Goal: Task Accomplishment & Management: Use online tool/utility

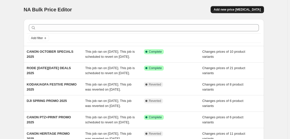
click at [245, 8] on span "Add new price [MEDICAL_DATA]" at bounding box center [237, 10] width 47 height 4
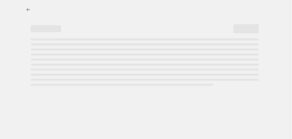
select select "percentage"
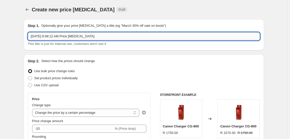
click at [51, 37] on input "[DATE] 9:49:12 AM Price [MEDICAL_DATA]" at bounding box center [144, 36] width 232 height 8
type input "CANON 10% LENS PROMO 2025"
click at [47, 76] on span "Set product prices individually" at bounding box center [56, 78] width 44 height 5
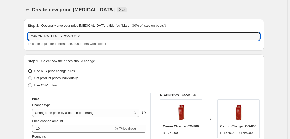
click at [28, 76] on input "Set product prices individually" at bounding box center [28, 76] width 0 height 0
radio input "true"
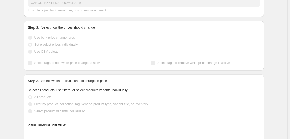
scroll to position [46, 0]
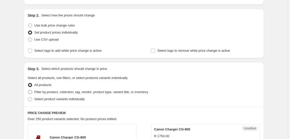
click at [53, 90] on span "Filter by product, collection, tag, vendor, product type, variant title, or inv…" at bounding box center [91, 92] width 114 height 4
click at [28, 90] on input "Filter by product, collection, tag, vendor, product type, variant title, or inv…" at bounding box center [28, 90] width 0 height 0
radio input "true"
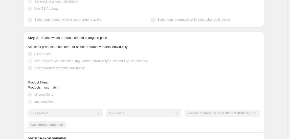
scroll to position [115, 0]
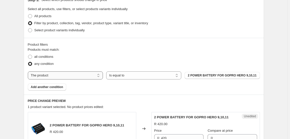
click at [64, 72] on select "The product The product's collection The product's tag The product's vendor The…" at bounding box center [65, 76] width 75 height 8
select select "collection"
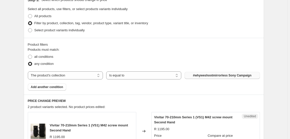
click at [205, 72] on button "#whyweshootmirrorless Sony Campaign" at bounding box center [222, 75] width 75 height 7
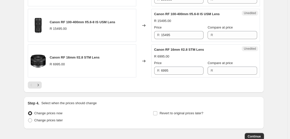
scroll to position [888, 0]
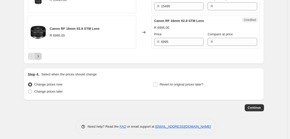
click at [40, 54] on icon "Next" at bounding box center [38, 56] width 5 height 5
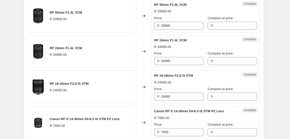
scroll to position [870, 0]
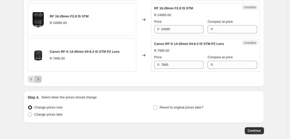
click at [39, 78] on icon "Next" at bounding box center [37, 79] width 1 height 2
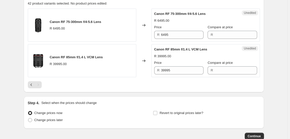
scroll to position [249, 0]
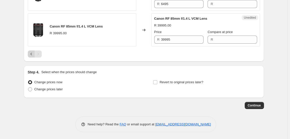
click at [34, 54] on icon "Previous" at bounding box center [31, 54] width 5 height 5
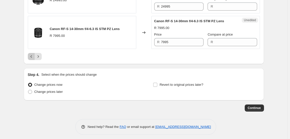
click at [32, 56] on button "Previous" at bounding box center [31, 56] width 7 height 7
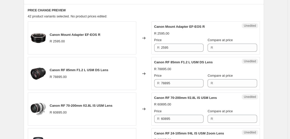
scroll to position [198, 0]
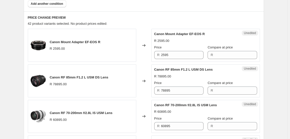
click at [74, 42] on span "Canon Mount Adapter EF-EOS R" at bounding box center [75, 42] width 51 height 4
drag, startPoint x: 74, startPoint y: 42, endPoint x: 85, endPoint y: 40, distance: 11.4
click at [85, 40] on span "Canon Mount Adapter EF-EOS R" at bounding box center [75, 42] width 51 height 4
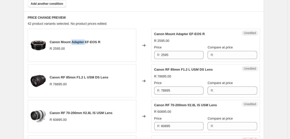
drag, startPoint x: 85, startPoint y: 40, endPoint x: 82, endPoint y: 40, distance: 3.0
click at [82, 40] on div "Canon Mount Adapter EF-EOS R" at bounding box center [75, 42] width 51 height 5
click at [82, 40] on span "Canon Mount Adapter EF-EOS R" at bounding box center [75, 42] width 51 height 4
copy span "Canon Mount Adapter EF-EOS R"
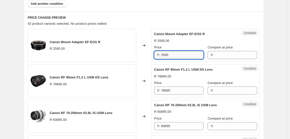
click at [176, 55] on input "2595" at bounding box center [182, 55] width 42 height 8
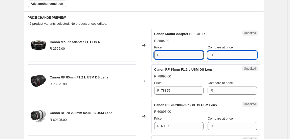
type input "2595"
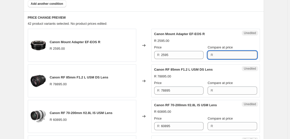
paste input "2595"
type input "2595"
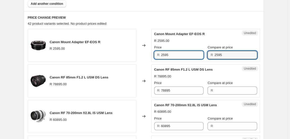
click at [184, 57] on input "2595" at bounding box center [182, 55] width 42 height 8
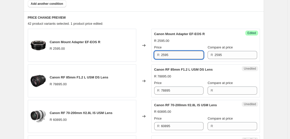
click at [184, 57] on input "2595" at bounding box center [182, 55] width 42 height 8
type input "2295"
click at [177, 19] on h6 "PRICE CHANGE PREVIEW" at bounding box center [144, 18] width 232 height 4
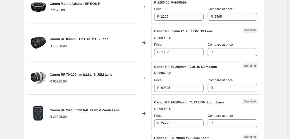
scroll to position [244, 0]
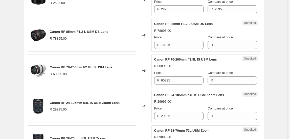
click at [67, 30] on span "Canon RF 85mm F1.2 L USM DS Lens" at bounding box center [79, 32] width 59 height 4
copy span "Canon RF 85mm F1.2 L USM DS Lens"
click at [170, 44] on input "78895" at bounding box center [182, 45] width 42 height 8
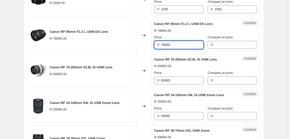
click at [170, 44] on input "78895" at bounding box center [182, 45] width 42 height 8
type input "78895"
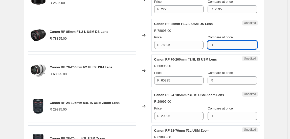
drag, startPoint x: 220, startPoint y: 49, endPoint x: 231, endPoint y: 44, distance: 11.8
paste input "78895"
type input "78895"
click at [187, 44] on input "78895" at bounding box center [182, 45] width 42 height 8
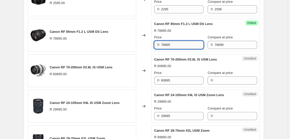
click at [187, 44] on input "78895" at bounding box center [182, 45] width 42 height 8
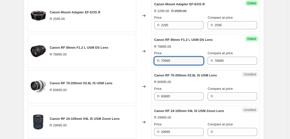
type input "70995"
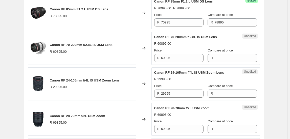
scroll to position [274, 0]
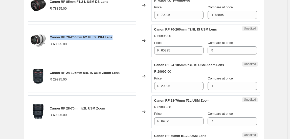
drag, startPoint x: 50, startPoint y: 36, endPoint x: 117, endPoint y: 38, distance: 67.1
click at [121, 38] on div "Canon RF 70-200mm f/2.8L IS USM Lens R 60895.00" at bounding box center [82, 40] width 108 height 33
copy span "Canon RF 70-200mm f/2.8L IS USM Lens"
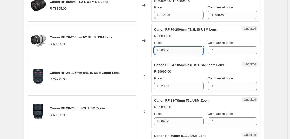
click at [172, 49] on input "60895" at bounding box center [182, 51] width 42 height 8
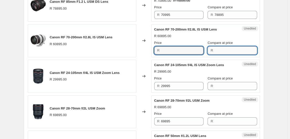
type input "60895"
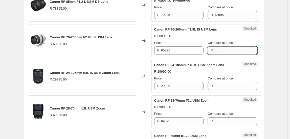
paste input "60895"
type input "60895"
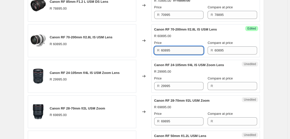
click at [187, 51] on input "60895" at bounding box center [182, 51] width 42 height 8
type input "54795"
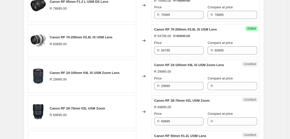
click at [80, 72] on span "Canon RF 24-105mm f/4L IS USM Zoom Lens" at bounding box center [85, 73] width 70 height 4
copy span "Canon RF 24-105mm f/4L IS USM Zoom Lens"
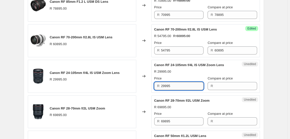
click at [169, 82] on input "29995" at bounding box center [182, 86] width 42 height 8
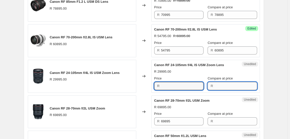
type input "29995"
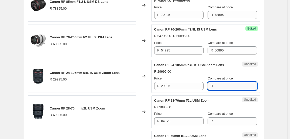
paste input "29995"
type input "29995"
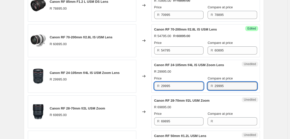
click at [179, 82] on input "29995" at bounding box center [182, 86] width 42 height 8
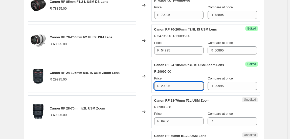
click at [179, 82] on input "29995" at bounding box center [182, 86] width 42 height 8
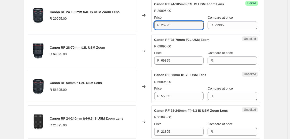
scroll to position [343, 0]
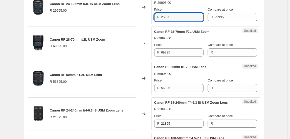
type input "26995"
click at [78, 39] on span "Canon RF 28-70mm f/2L USM Zoom" at bounding box center [77, 40] width 55 height 4
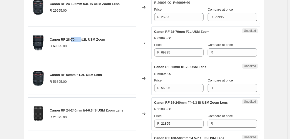
click at [78, 39] on span "Canon RF 28-70mm f/2L USM Zoom" at bounding box center [77, 40] width 55 height 4
copy span "Canon RF 28-70mm f/2L USM Zoom"
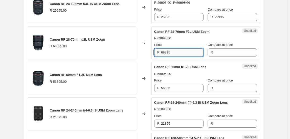
click at [179, 51] on input "69895" at bounding box center [182, 53] width 42 height 8
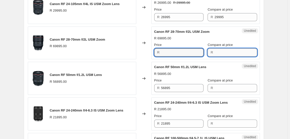
type input "69895"
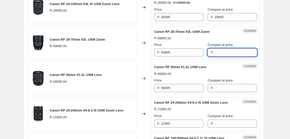
paste input "69895"
type input "69895"
click at [160, 55] on div "R 69895" at bounding box center [178, 53] width 49 height 8
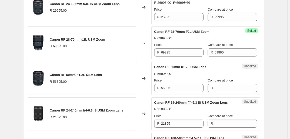
click at [160, 55] on div "R 69895" at bounding box center [178, 53] width 49 height 8
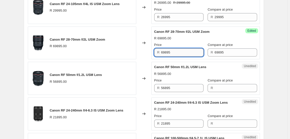
click at [170, 51] on input "69895" at bounding box center [182, 53] width 42 height 8
type input "62895"
click at [74, 75] on span "Canon RF 50mm f/1.2L USM Lens" at bounding box center [76, 75] width 52 height 4
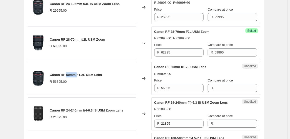
click at [74, 75] on span "Canon RF 50mm f/1.2L USM Lens" at bounding box center [76, 75] width 52 height 4
copy span "Canon RF 50mm f/1.2L USM Lens"
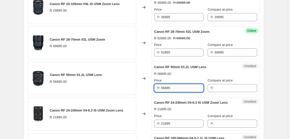
click at [172, 84] on input "56895" at bounding box center [182, 88] width 42 height 8
type input "56895"
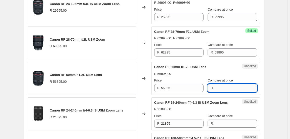
paste input "56895"
type input "56895"
click at [187, 89] on input "56895" at bounding box center [182, 88] width 42 height 8
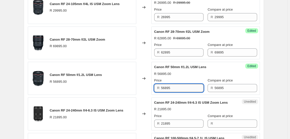
click at [187, 89] on input "56895" at bounding box center [182, 88] width 42 height 8
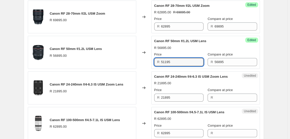
scroll to position [389, 0]
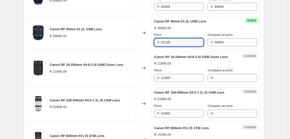
type input "51195"
click at [80, 60] on div "Canon RF 24-240mm f/4-6.3 IS USM Zoom Lens R 21895.00" at bounding box center [82, 68] width 108 height 33
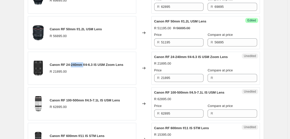
click at [80, 60] on div "Canon RF 24-240mm f/4-6.3 IS USM Zoom Lens R 21895.00" at bounding box center [82, 68] width 108 height 33
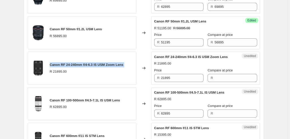
click at [80, 60] on div "Canon RF 24-240mm f/4-6.3 IS USM Zoom Lens R 21895.00" at bounding box center [82, 68] width 108 height 33
copy span "Canon RF 24-240mm f/4-6.3 IS USM Zoom Lens"
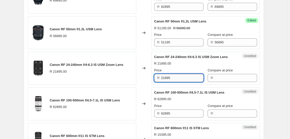
click at [179, 74] on input "21895" at bounding box center [182, 78] width 42 height 8
type input "21895"
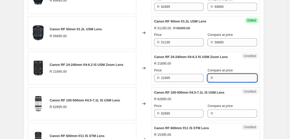
paste input "21895"
type input "21895"
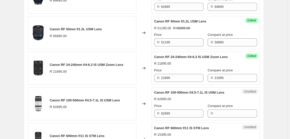
click at [171, 66] on div "Canon RF 24-240mm f/4-6.3 IS USM Zoom Lens R 21895.00 Price R 21895 Compare at …" at bounding box center [205, 69] width 103 height 28
click at [175, 81] on div "Success Edited Canon RF 24-240mm f/4-6.3 IS USM Zoom Lens R 21895.00 Price R 21…" at bounding box center [205, 68] width 108 height 33
click at [175, 80] on input "21895" at bounding box center [182, 78] width 42 height 8
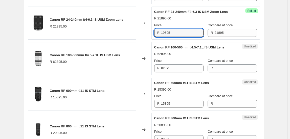
scroll to position [435, 0]
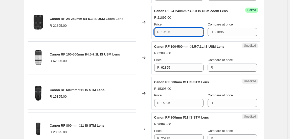
type input "19695"
click at [67, 53] on span "Canon RF 100-500mm f/4.5-7.1L IS USM Lens" at bounding box center [85, 55] width 70 height 4
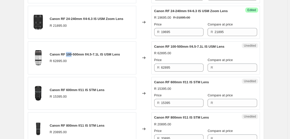
click at [67, 53] on span "Canon RF 100-500mm f/4.5-7.1L IS USM Lens" at bounding box center [85, 55] width 70 height 4
drag, startPoint x: 67, startPoint y: 52, endPoint x: 80, endPoint y: 49, distance: 13.8
click at [80, 49] on div "Canon RF 100-500mm f/4.5-7.1L IS USM Lens R 62895.00" at bounding box center [82, 57] width 108 height 33
copy span "Canon RF 100-500mm f/4.5-7.1L IS USM Lens"
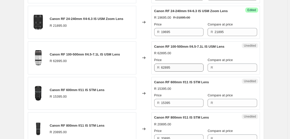
drag, startPoint x: 175, startPoint y: 71, endPoint x: 174, endPoint y: 66, distance: 5.6
click at [175, 71] on div "Unedited Canon RF 100-500mm f/4.5-7.1L IS USM Lens R 62895.00 Price R 62895 Com…" at bounding box center [205, 57] width 108 height 33
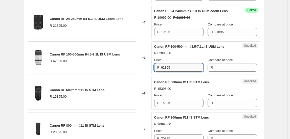
click at [175, 64] on input "62895" at bounding box center [182, 68] width 42 height 8
type input "62895"
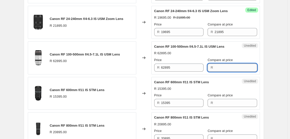
drag, startPoint x: 219, startPoint y: 60, endPoint x: 231, endPoint y: 66, distance: 12.7
paste input "62895"
type input "62895"
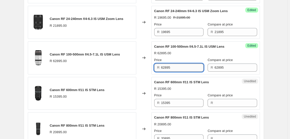
click at [179, 64] on input "62895" at bounding box center [182, 68] width 42 height 8
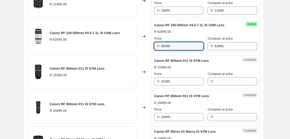
scroll to position [481, 0]
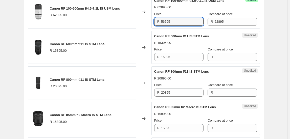
type input "56595"
click at [80, 42] on span "Canon RF 600mm f/11 IS STM Lens" at bounding box center [77, 44] width 55 height 4
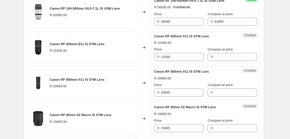
click at [80, 42] on span "Canon RF 600mm f/11 IS STM Lens" at bounding box center [77, 44] width 55 height 4
copy span "Canon RF 600mm f/11 IS STM Lens"
click at [178, 53] on input "15395" at bounding box center [182, 57] width 42 height 8
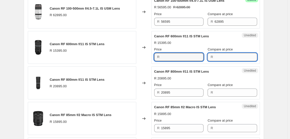
type input "15395"
paste input "15395"
type input "15395"
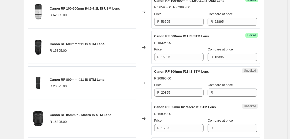
click at [184, 50] on div "Price" at bounding box center [178, 49] width 49 height 5
click at [183, 53] on input "15395" at bounding box center [182, 57] width 42 height 8
type input "13795"
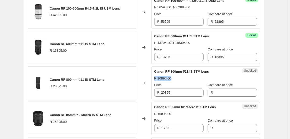
click at [280, 73] on div "Create new price [MEDICAL_DATA]. This page is ready Create new price [MEDICAL_D…" at bounding box center [144, 34] width 288 height 1030
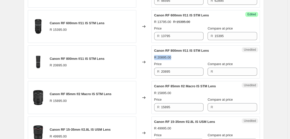
scroll to position [527, 0]
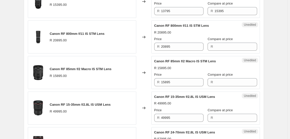
click at [66, 32] on span "Canon RF 800mm f/11 IS STM Lens" at bounding box center [77, 34] width 55 height 4
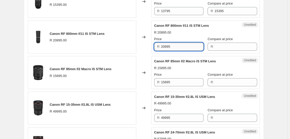
click at [183, 43] on input "20895" at bounding box center [182, 47] width 42 height 8
type input "20895"
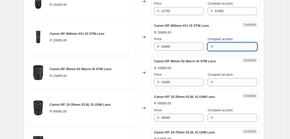
drag, startPoint x: 217, startPoint y: 51, endPoint x: 216, endPoint y: 44, distance: 7.2
paste input "20895"
type input "20895"
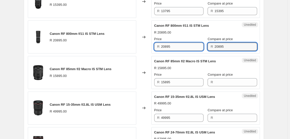
click at [171, 45] on input "20895" at bounding box center [182, 47] width 42 height 8
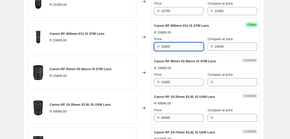
click at [171, 45] on input "20895" at bounding box center [182, 47] width 42 height 8
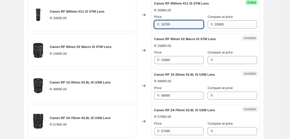
scroll to position [550, 0]
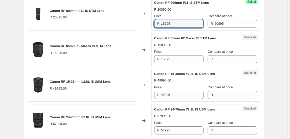
type input "18795"
click at [81, 45] on span "Canon RF 85mm f/2 Macro IS STM Lens" at bounding box center [81, 46] width 62 height 4
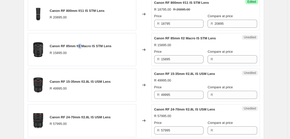
click at [80, 45] on span "Canon RF 85mm f/2 Macro IS STM Lens" at bounding box center [81, 46] width 62 height 4
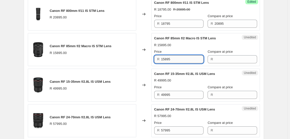
click at [187, 57] on input "15895" at bounding box center [182, 59] width 42 height 8
type input "15895"
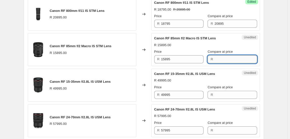
drag, startPoint x: 222, startPoint y: 53, endPoint x: 236, endPoint y: 55, distance: 14.3
paste input "15895"
type input "15895"
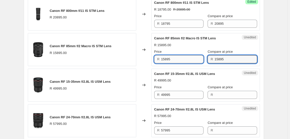
click at [179, 61] on input "15895" at bounding box center [182, 59] width 42 height 8
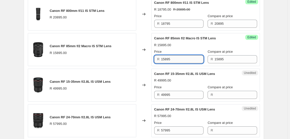
click at [179, 60] on input "15895" at bounding box center [182, 59] width 42 height 8
type input "14295"
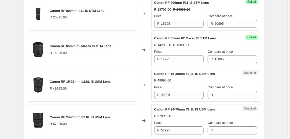
click at [75, 80] on span "Canon RF 15-35mm f/2.8L IS USM Lens" at bounding box center [80, 82] width 61 height 4
click at [76, 80] on span "Canon RF 15-35mm f/2.8L IS USM Lens" at bounding box center [80, 82] width 61 height 4
copy span "Canon RF 15-35mm f/2.8L IS USM Lens"
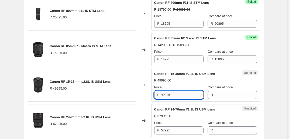
click at [181, 92] on input "49995" at bounding box center [182, 95] width 42 height 8
click at [180, 92] on input "49995" at bounding box center [182, 95] width 42 height 8
drag, startPoint x: 180, startPoint y: 92, endPoint x: 168, endPoint y: 93, distance: 11.2
click at [168, 93] on input "49995" at bounding box center [182, 95] width 42 height 8
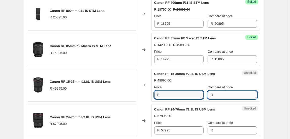
type input "49995"
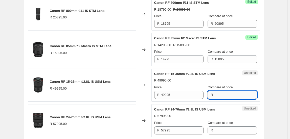
paste input "49995"
type input "49995"
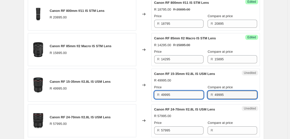
click at [195, 91] on input "49995" at bounding box center [182, 95] width 42 height 8
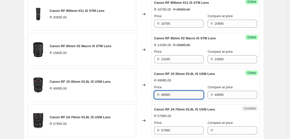
click at [195, 91] on input "49995" at bounding box center [182, 95] width 42 height 8
type input "44895"
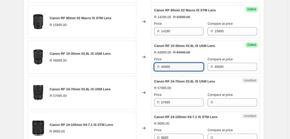
scroll to position [619, 0]
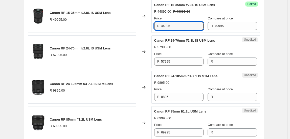
click at [70, 48] on span "Canon RF 24-70mm f/2.8L IS USM Lens" at bounding box center [80, 49] width 61 height 4
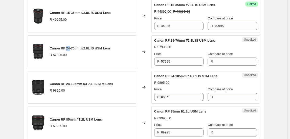
click at [70, 48] on span "Canon RF 24-70mm f/2.8L IS USM Lens" at bounding box center [80, 49] width 61 height 4
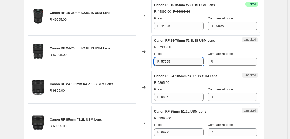
click at [172, 58] on input "57995" at bounding box center [182, 62] width 42 height 8
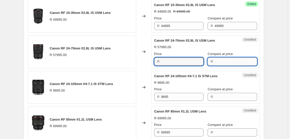
type input "57995"
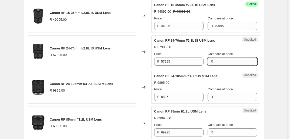
paste input "57995"
type input "57995"
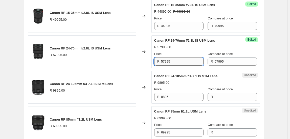
click at [183, 58] on input "57995" at bounding box center [182, 62] width 42 height 8
type input "52195"
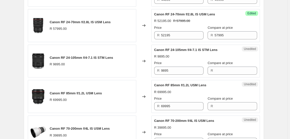
scroll to position [665, 0]
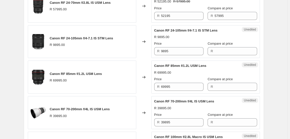
click at [75, 36] on span "Canon RF 24-105mm f/4-7.1 IS STM Lens" at bounding box center [81, 38] width 63 height 4
click at [184, 51] on input "9895" at bounding box center [182, 51] width 42 height 8
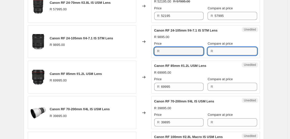
type input "9895"
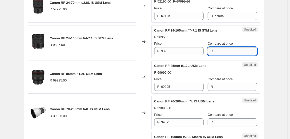
paste input "9895"
type input "9895"
click at [186, 50] on input "9895" at bounding box center [182, 51] width 42 height 8
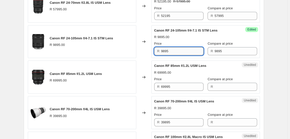
click at [186, 50] on input "9895" at bounding box center [182, 51] width 42 height 8
type input "8895"
click at [65, 69] on div "Canon RF 85mm f/1.2L USM Lens R 69995.00" at bounding box center [82, 77] width 108 height 33
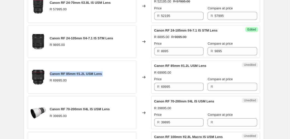
click at [65, 69] on div "Canon RF 85mm f/1.2L USM Lens R 69995.00" at bounding box center [82, 77] width 108 height 33
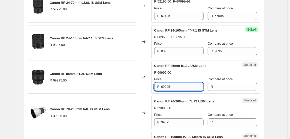
click at [177, 83] on input "69995" at bounding box center [182, 87] width 42 height 8
type input "69995"
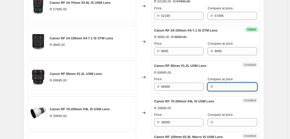
paste input "69995"
type input "69995"
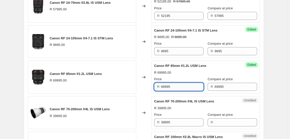
click at [174, 88] on input "69995" at bounding box center [182, 87] width 42 height 8
click at [174, 87] on input "69995" at bounding box center [182, 87] width 42 height 8
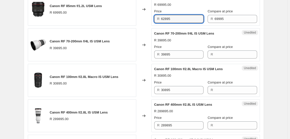
scroll to position [734, 0]
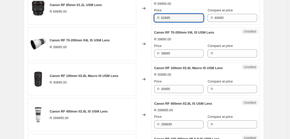
type input "62895"
click at [78, 38] on span "Canon RF 70-200mm f/4L IS USM Lens" at bounding box center [80, 40] width 60 height 4
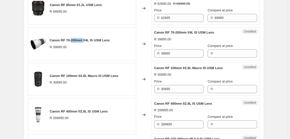
click at [78, 38] on span "Canon RF 70-200mm f/4L IS USM Lens" at bounding box center [80, 40] width 60 height 4
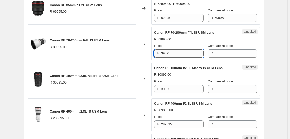
click at [175, 50] on input "39895" at bounding box center [182, 54] width 42 height 8
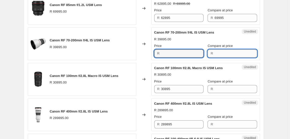
type input "39895"
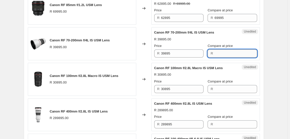
paste input "39895"
type input "39895"
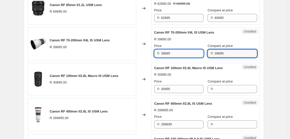
click at [182, 54] on input "39895" at bounding box center [182, 54] width 42 height 8
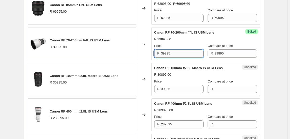
click at [182, 54] on input "39895" at bounding box center [182, 54] width 42 height 8
type input "35895"
click at [77, 74] on span "Canon RF 100mm f/2.8L Macro IS USM Lens" at bounding box center [84, 76] width 69 height 4
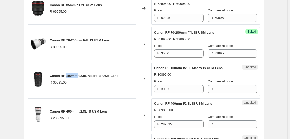
click at [77, 74] on span "Canon RF 100mm f/2.8L Macro IS USM Lens" at bounding box center [84, 76] width 69 height 4
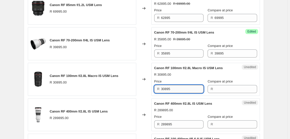
click at [172, 88] on input "30895" at bounding box center [182, 89] width 42 height 8
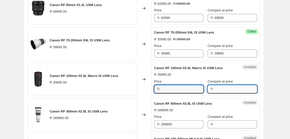
type input "30895"
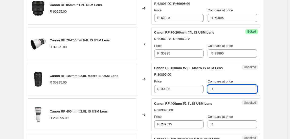
paste input "30895"
type input "30895"
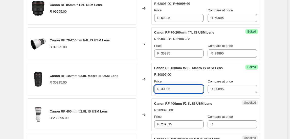
click at [184, 85] on input "30895" at bounding box center [182, 89] width 42 height 8
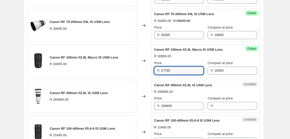
scroll to position [780, 0]
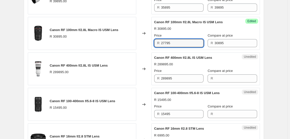
type input "27795"
click at [92, 64] on span "Canon RF 400mm f/2.8L IS USM Lens" at bounding box center [79, 66] width 58 height 4
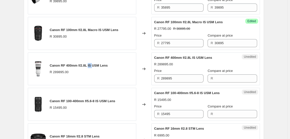
click at [92, 64] on span "Canon RF 400mm f/2.8L IS USM Lens" at bounding box center [79, 66] width 58 height 4
click at [92, 65] on span "Canon RF 400mm f/2.8L IS USM Lens" at bounding box center [79, 66] width 58 height 4
click at [91, 65] on div "Canon RF 400mm f/2.8L IS USM Lens" at bounding box center [79, 65] width 58 height 5
click at [172, 79] on input "289895" at bounding box center [182, 79] width 42 height 8
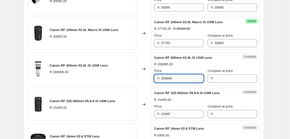
click at [172, 79] on input "289895" at bounding box center [182, 79] width 42 height 8
type input "289895"
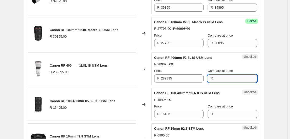
paste input "289895"
type input "289895"
click at [201, 76] on input "289895" at bounding box center [182, 79] width 42 height 8
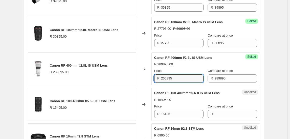
type input "260895"
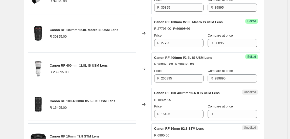
click at [95, 99] on span "Canon RF 100-400mm f/5.6-8 IS USM Lens" at bounding box center [83, 101] width 66 height 4
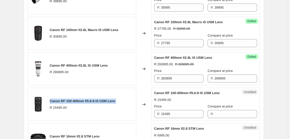
click at [95, 99] on span "Canon RF 100-400mm f/5.6-8 IS USM Lens" at bounding box center [83, 101] width 66 height 4
drag, startPoint x: 95, startPoint y: 97, endPoint x: 101, endPoint y: 99, distance: 6.2
click at [100, 101] on div "Canon RF 100-400mm f/5.6-8 IS USM Lens" at bounding box center [83, 101] width 66 height 5
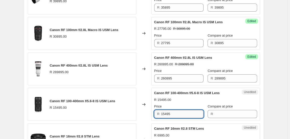
click at [166, 112] on input "15495" at bounding box center [182, 114] width 42 height 8
drag, startPoint x: 166, startPoint y: 112, endPoint x: 177, endPoint y: 115, distance: 11.7
click at [177, 115] on input "15495" at bounding box center [182, 114] width 42 height 8
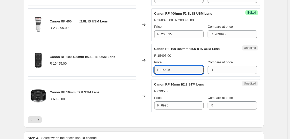
scroll to position [826, 0]
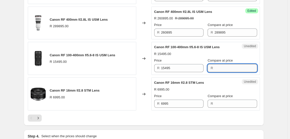
click at [228, 64] on input "Compare at price" at bounding box center [236, 68] width 42 height 8
type input "15395"
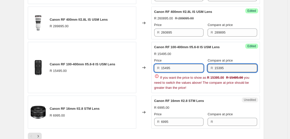
click at [184, 70] on input "15495" at bounding box center [182, 68] width 42 height 8
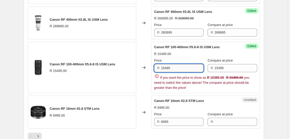
click at [184, 70] on input "15495" at bounding box center [182, 68] width 42 height 8
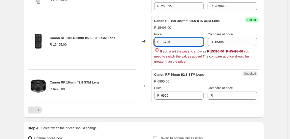
scroll to position [872, 0]
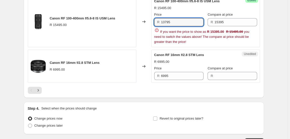
type input "13795"
click at [96, 60] on div "Canon RF 16mm f/2.8 STM Lens R 6995.00" at bounding box center [82, 66] width 108 height 33
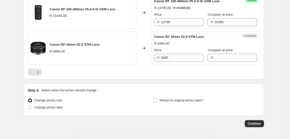
click at [94, 49] on div "R 6995.00" at bounding box center [75, 51] width 50 height 5
click at [96, 44] on span "Canon RF 16mm f/2.8 STM Lens" at bounding box center [75, 45] width 50 height 4
click at [170, 55] on input "6995" at bounding box center [182, 58] width 42 height 8
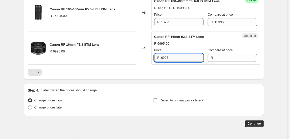
click at [170, 55] on input "6995" at bounding box center [182, 58] width 42 height 8
type input "6995"
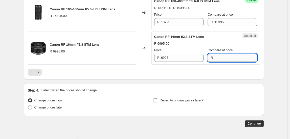
paste input "6995"
type input "6995"
click at [181, 55] on input "6995" at bounding box center [182, 58] width 42 height 8
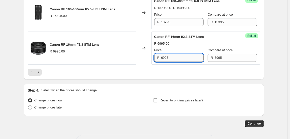
click at [181, 55] on input "6995" at bounding box center [182, 58] width 42 height 8
type input "6295"
click at [68, 7] on span "Canon RF 100-400mm f/5.6-8 IS USM Lens" at bounding box center [83, 9] width 66 height 4
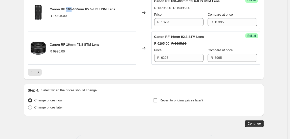
click at [68, 7] on span "Canon RF 100-400mm f/5.6-8 IS USM Lens" at bounding box center [83, 9] width 66 height 4
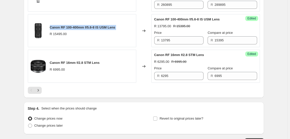
scroll to position [849, 0]
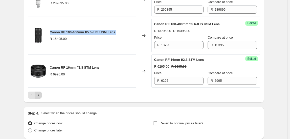
click at [40, 93] on icon "Next" at bounding box center [38, 95] width 5 height 5
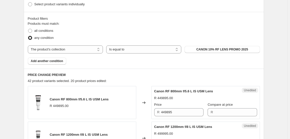
scroll to position [182, 0]
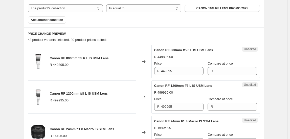
click at [86, 57] on span "Canon RF 800mm f/5.6 L IS USM Lens" at bounding box center [79, 58] width 59 height 4
click at [86, 56] on span "Canon RF 800mm f/5.6 L IS USM Lens" at bounding box center [79, 58] width 59 height 4
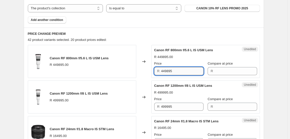
click at [173, 71] on input "449895" at bounding box center [182, 71] width 42 height 8
type input "449895"
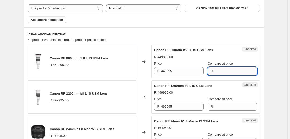
paste input "449895"
type input "449895"
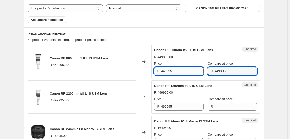
click at [168, 70] on input "449895" at bounding box center [182, 71] width 42 height 8
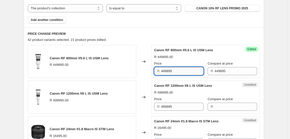
click at [168, 70] on input "449895" at bounding box center [182, 71] width 42 height 8
type input "404895"
click at [79, 95] on span "Canon RF 1200mm f/8 L IS USM Lens" at bounding box center [79, 94] width 58 height 4
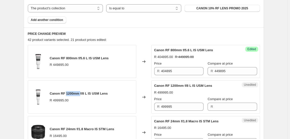
click at [78, 95] on span "Canon RF 1200mm f/8 L IS USM Lens" at bounding box center [79, 94] width 58 height 4
drag, startPoint x: 78, startPoint y: 95, endPoint x: 66, endPoint y: 96, distance: 12.0
click at [66, 96] on div "Canon RF 1200mm f/8 L IS USM Lens R 499995.00" at bounding box center [79, 97] width 58 height 12
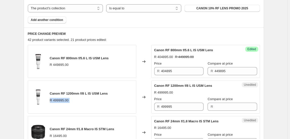
click at [66, 96] on div "Canon RF 1200mm f/8 L IS USM Lens R 499995.00" at bounding box center [79, 97] width 58 height 12
click at [68, 95] on span "Canon RF 1200mm f/8 L IS USM Lens" at bounding box center [79, 94] width 58 height 4
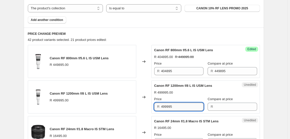
click at [167, 106] on input "499995" at bounding box center [182, 107] width 42 height 8
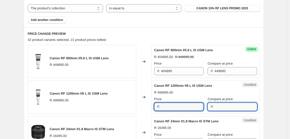
type input "499995"
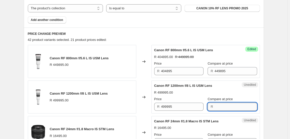
paste input "499995"
type input "499995"
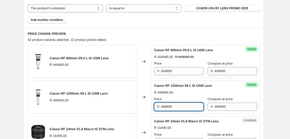
click at [196, 103] on input "499995" at bounding box center [182, 107] width 42 height 8
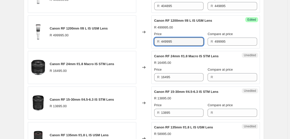
scroll to position [251, 0]
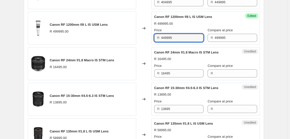
type input "449995"
click at [146, 76] on div "Changed to" at bounding box center [143, 63] width 15 height 33
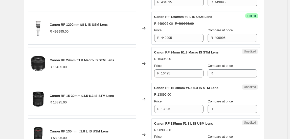
click at [65, 59] on span "Canon RF 24mm f/1.8 Macro IS STM Lens" at bounding box center [82, 60] width 64 height 4
click at [172, 76] on input "16495" at bounding box center [182, 74] width 42 height 8
click at [171, 76] on input "16495" at bounding box center [182, 74] width 42 height 8
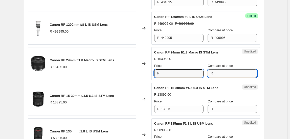
type input "16495"
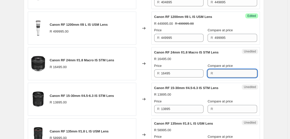
paste input "16495"
type input "16495"
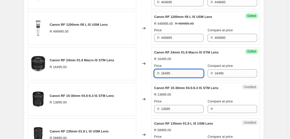
click at [182, 70] on input "16495" at bounding box center [182, 74] width 42 height 8
type input "14795"
click at [70, 96] on span "Canon RF 15-30mm f/4.5-6.3 IS STM Lens" at bounding box center [82, 96] width 64 height 4
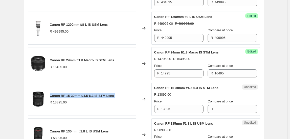
click at [70, 96] on span "Canon RF 15-30mm f/4.5-6.3 IS STM Lens" at bounding box center [82, 96] width 64 height 4
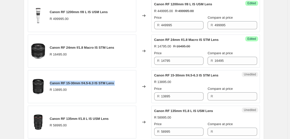
scroll to position [274, 0]
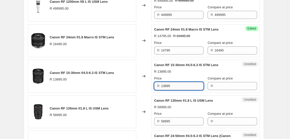
click at [183, 88] on input "13895" at bounding box center [182, 86] width 42 height 8
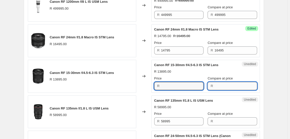
type input "13895"
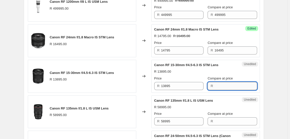
paste input "13895"
type input "13895"
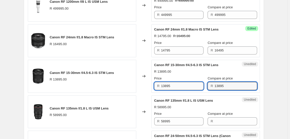
click at [185, 82] on input "13895" at bounding box center [182, 86] width 42 height 8
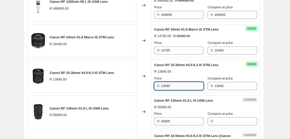
click at [185, 82] on input "13895" at bounding box center [182, 86] width 42 height 8
type input "12595"
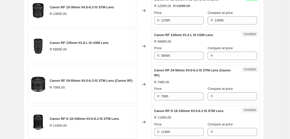
scroll to position [343, 0]
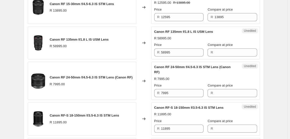
click at [84, 39] on span "Canon RF 135mm f/1.8 L IS USM Lens" at bounding box center [79, 40] width 59 height 4
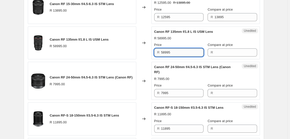
click at [180, 50] on input "58995" at bounding box center [182, 53] width 42 height 8
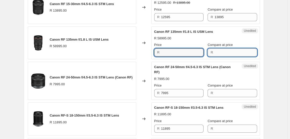
type input "58995"
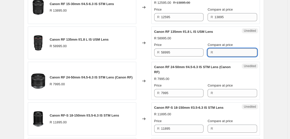
paste input "58995"
type input "58995"
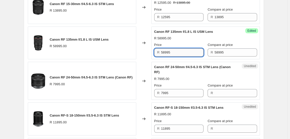
click at [187, 53] on input "58995" at bounding box center [182, 53] width 42 height 8
type input "52995"
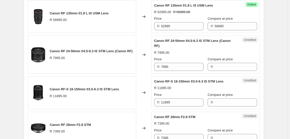
scroll to position [389, 0]
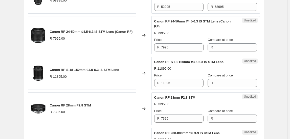
click at [76, 30] on span "Canon RF 24-50mm f/4.5-6.3 IS STM Lens (Canon RF)" at bounding box center [91, 32] width 83 height 4
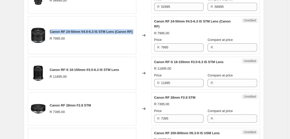
click at [76, 30] on span "Canon RF 24-50mm f/4.5-6.3 IS STM Lens (Canon RF)" at bounding box center [91, 32] width 83 height 4
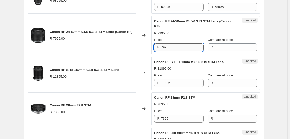
click at [188, 49] on input "7995" at bounding box center [182, 48] width 42 height 8
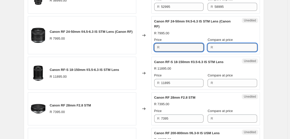
type input "7995"
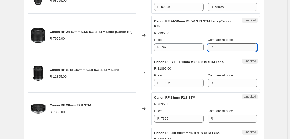
paste input "7995"
type input "7995"
click at [161, 46] on div "R 7995" at bounding box center [178, 48] width 49 height 8
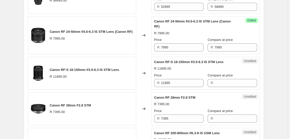
click at [161, 46] on div "R 7995" at bounding box center [178, 48] width 49 height 8
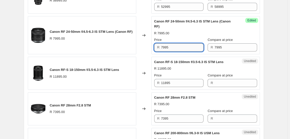
click at [165, 46] on input "7995" at bounding box center [182, 48] width 42 height 8
type input "7095"
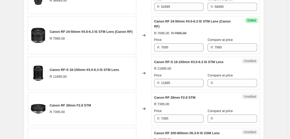
click at [76, 69] on span "Canon RF-S 18-150mm f/3.5-6.3 IS STM Lens" at bounding box center [85, 70] width 70 height 4
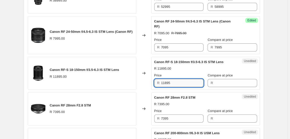
click at [172, 79] on input "11895" at bounding box center [182, 83] width 42 height 8
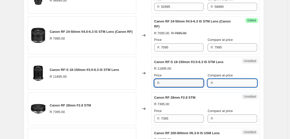
type input "11895"
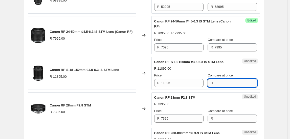
paste input "11895"
type input "11895"
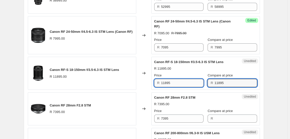
click at [180, 82] on input "11895" at bounding box center [182, 83] width 42 height 8
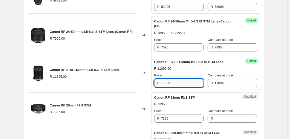
click at [180, 82] on input "11895" at bounding box center [182, 83] width 42 height 8
type input "10695"
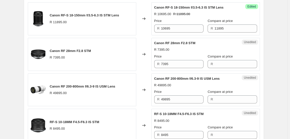
scroll to position [458, 0]
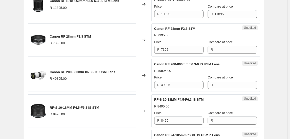
click at [70, 35] on span "Canon RF 28mm F2.8 STM" at bounding box center [70, 37] width 41 height 4
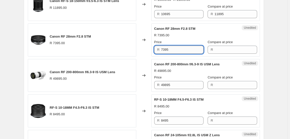
click at [169, 51] on input "7395" at bounding box center [182, 50] width 42 height 8
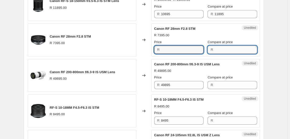
type input "7395"
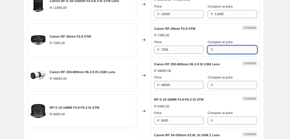
paste input "7395"
type input "7395"
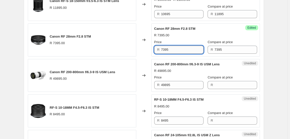
click at [177, 46] on input "7395" at bounding box center [182, 50] width 42 height 8
type input "6655"
click at [91, 70] on span "Canon RF 200-800mm f/6.3-9 IS USM Lens" at bounding box center [83, 72] width 66 height 4
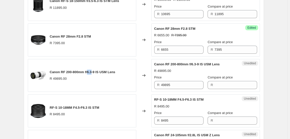
click at [91, 70] on span "Canon RF 200-800mm f/6.3-9 IS USM Lens" at bounding box center [83, 72] width 66 height 4
click at [179, 84] on input "49895" at bounding box center [182, 85] width 42 height 8
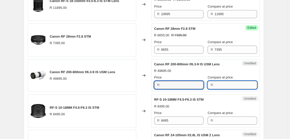
type input "49895"
paste input "49895"
type input "49895"
click at [179, 84] on input "49895" at bounding box center [182, 85] width 42 height 8
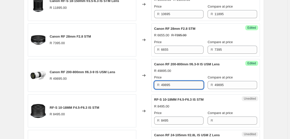
click at [179, 84] on input "49895" at bounding box center [182, 85] width 42 height 8
type input "44895"
click at [272, 90] on div "Create new price [MEDICAL_DATA]. This page is ready Create new price [MEDICAL_D…" at bounding box center [144, 59] width 288 height 1035
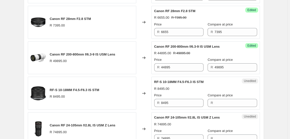
scroll to position [504, 0]
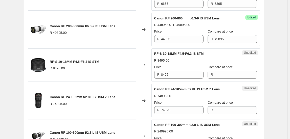
click at [95, 61] on span "RF-S 10-18MM F4.5-F6.3 IS STM" at bounding box center [75, 62] width 50 height 4
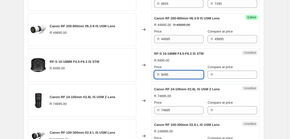
click at [174, 75] on input "8495" at bounding box center [182, 75] width 42 height 8
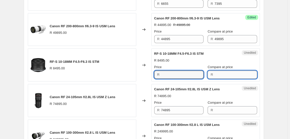
type input "8495"
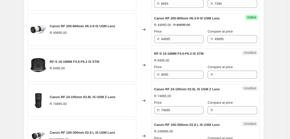
click at [176, 52] on span "RF-S 10-18MM F4.5-F6.3 IS STM" at bounding box center [179, 54] width 50 height 4
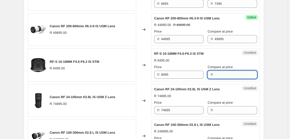
click at [227, 77] on input "Compare at price" at bounding box center [236, 75] width 42 height 8
type input "8395"
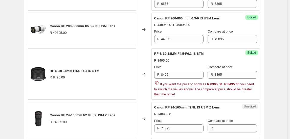
click at [83, 59] on div "RF-S 10-18MM F4.5-F6.3 IS STM R 8495.00" at bounding box center [82, 74] width 108 height 51
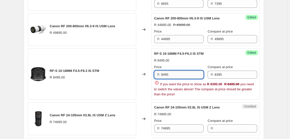
click at [164, 72] on input "8495" at bounding box center [182, 75] width 42 height 8
type input "7555"
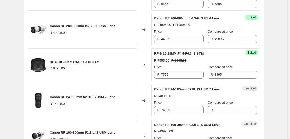
click at [85, 68] on div "RF-S 10-18MM F4.5-F6.3 IS STM R 8495.00" at bounding box center [75, 65] width 50 height 12
click at [85, 68] on div "R 8495.00" at bounding box center [75, 68] width 50 height 5
click at [89, 60] on span "RF-S 10-18MM F4.5-F6.3 IS STM" at bounding box center [75, 62] width 50 height 4
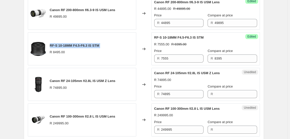
scroll to position [527, 0]
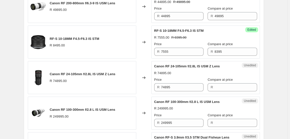
click at [112, 72] on span "Canon RF 24-105mm f/2.8L IS USM Z Lens" at bounding box center [83, 74] width 66 height 4
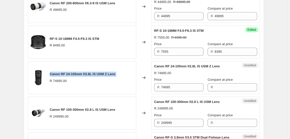
click at [112, 72] on span "Canon RF 24-105mm f/2.8L IS USM Z Lens" at bounding box center [83, 74] width 66 height 4
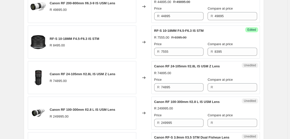
click at [160, 81] on label "Price" at bounding box center [158, 79] width 8 height 5
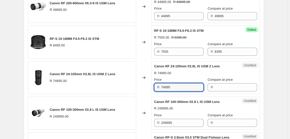
click at [161, 83] on input "74895" at bounding box center [182, 87] width 42 height 8
click at [169, 85] on input "74895" at bounding box center [182, 87] width 42 height 8
type input "74895"
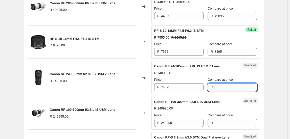
paste input "74895"
type input "74895"
click at [186, 87] on input "74895" at bounding box center [182, 87] width 42 height 8
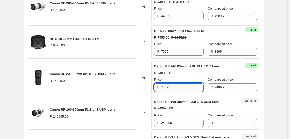
click at [186, 87] on input "74895" at bounding box center [182, 87] width 42 height 8
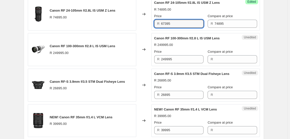
scroll to position [596, 0]
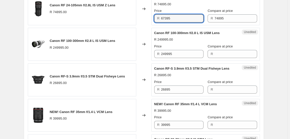
type input "67395"
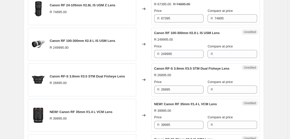
click at [57, 34] on div "Canon RF 100-300mm f/2.8 L IS USM Lens R 249995.00" at bounding box center [82, 44] width 108 height 33
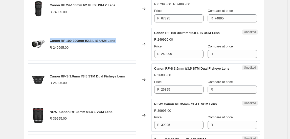
click at [57, 34] on div "Canon RF 100-300mm f/2.8 L IS USM Lens R 249995.00" at bounding box center [82, 44] width 108 height 33
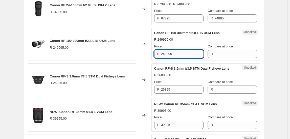
click at [182, 53] on input "249995" at bounding box center [182, 54] width 42 height 8
type input "249995"
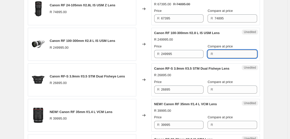
paste input "249995"
type input "249995"
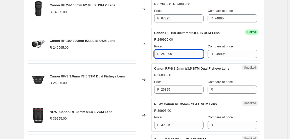
click at [181, 53] on input "249995" at bounding box center [182, 54] width 42 height 8
type input "224895"
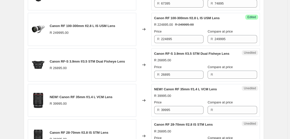
scroll to position [619, 0]
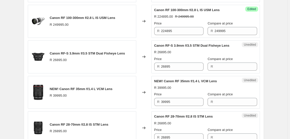
click at [88, 52] on span "Canon RF-S 3.9mm f/3.5 STM Dual Fisheye Lens" at bounding box center [87, 54] width 75 height 4
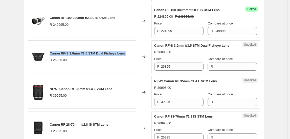
click at [88, 52] on span "Canon RF-S 3.9mm f/3.5 STM Dual Fisheye Lens" at bounding box center [87, 54] width 75 height 4
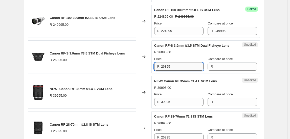
click at [187, 67] on input "26895" at bounding box center [182, 67] width 42 height 8
type input "26895"
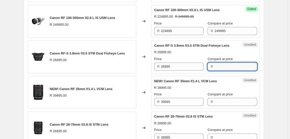
paste input "26895"
type input "26895"
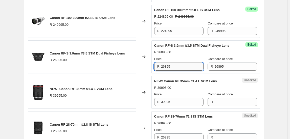
click at [194, 64] on input "26895" at bounding box center [182, 67] width 42 height 8
type input "24195"
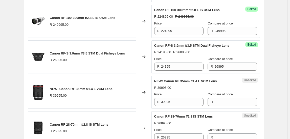
scroll to position [665, 0]
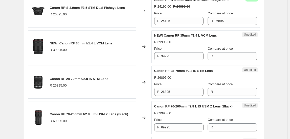
click at [63, 41] on span "NEW! Canon RF 35mm f/1.4 L VCM Lens" at bounding box center [81, 43] width 63 height 4
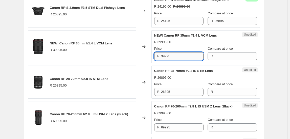
click at [175, 54] on input "39995" at bounding box center [182, 56] width 42 height 8
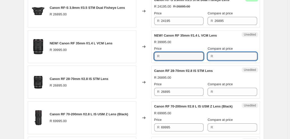
type input "39995"
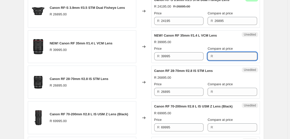
paste input "39995"
type input "39995"
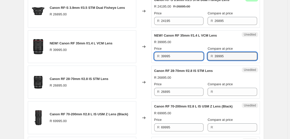
click at [177, 52] on input "39995" at bounding box center [182, 56] width 42 height 8
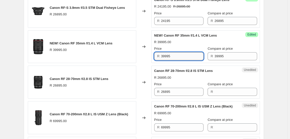
click at [177, 52] on input "39995" at bounding box center [182, 56] width 42 height 8
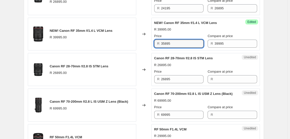
scroll to position [688, 0]
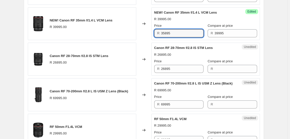
type input "35895"
click at [69, 54] on span "Canon RF 28-70mm f/2.8 IS STM Lens" at bounding box center [79, 56] width 59 height 4
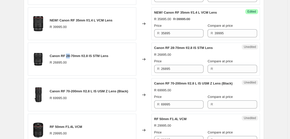
click at [69, 54] on span "Canon RF 28-70mm f/2.8 IS STM Lens" at bounding box center [79, 56] width 59 height 4
click at [174, 69] on input "26895" at bounding box center [182, 69] width 42 height 8
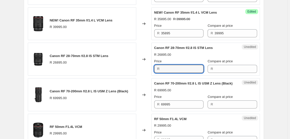
type input "26895"
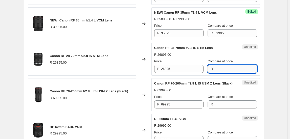
paste input "26895"
type input "26895"
click at [191, 67] on input "26895" at bounding box center [182, 69] width 42 height 8
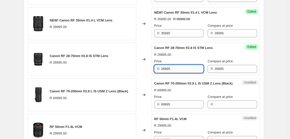
click at [191, 67] on input "26895" at bounding box center [182, 69] width 42 height 8
type input "24195"
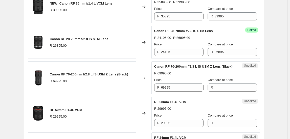
scroll to position [734, 0]
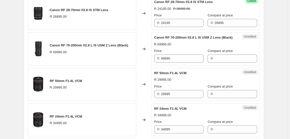
click at [77, 45] on span "Canon RF 70-200mm f/2.8 L IS USM Z Lens (Black)" at bounding box center [89, 46] width 78 height 4
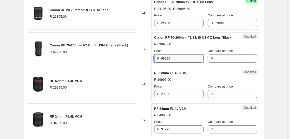
click at [180, 57] on input "69995" at bounding box center [182, 59] width 42 height 8
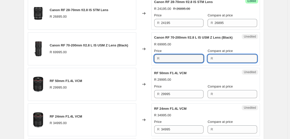
type input "69995"
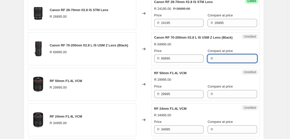
paste input "69995"
type input "69995"
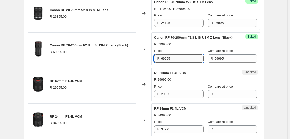
click at [181, 57] on input "69995" at bounding box center [182, 59] width 42 height 8
type input "62995"
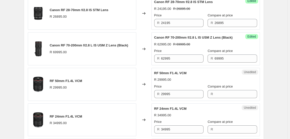
scroll to position [780, 0]
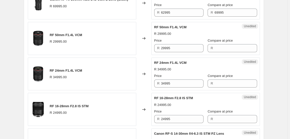
click at [74, 33] on span "RF 50mm F1.4L VCM" at bounding box center [66, 35] width 32 height 4
click at [188, 47] on input "29995" at bounding box center [182, 48] width 42 height 8
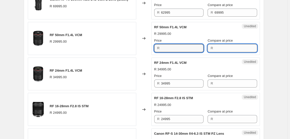
type input "29995"
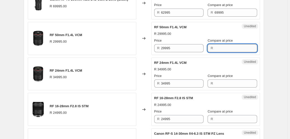
paste input "29995"
type input "29995"
click at [176, 45] on input "29995" at bounding box center [182, 48] width 42 height 8
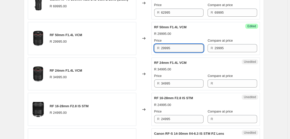
click at [176, 45] on input "29995" at bounding box center [182, 48] width 42 height 8
type input "26995"
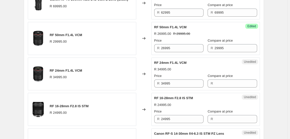
click at [81, 71] on div "RF 24mm F1.4L VCM R 34995.00" at bounding box center [66, 74] width 32 height 12
click at [79, 69] on span "RF 24mm F1.4L VCM" at bounding box center [66, 71] width 32 height 4
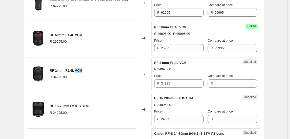
click at [79, 69] on span "RF 24mm F1.4L VCM" at bounding box center [66, 71] width 32 height 4
drag, startPoint x: 79, startPoint y: 67, endPoint x: 58, endPoint y: 68, distance: 21.3
click at [58, 69] on span "RF 24mm F1.4L VCM" at bounding box center [66, 71] width 32 height 4
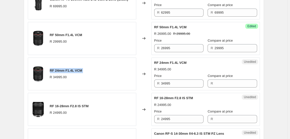
click at [58, 69] on span "RF 24mm F1.4L VCM" at bounding box center [66, 71] width 32 height 4
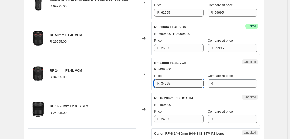
click at [178, 80] on input "34995" at bounding box center [182, 84] width 42 height 8
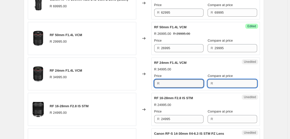
type input "34995"
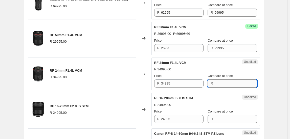
paste input "34995"
type input "34995"
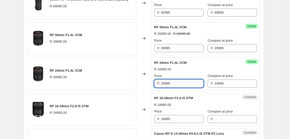
click at [189, 83] on input "34995" at bounding box center [182, 84] width 42 height 8
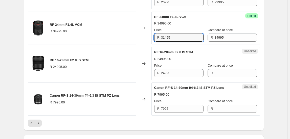
type input "31495"
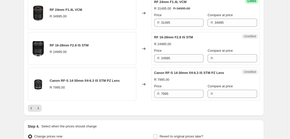
scroll to position [849, 0]
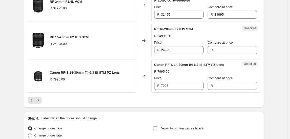
click at [70, 35] on span "RF 16-28mm F2.8 IS STM" at bounding box center [69, 37] width 39 height 4
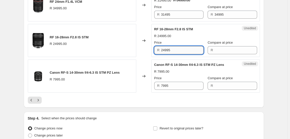
click at [184, 50] on input "24995" at bounding box center [182, 50] width 42 height 8
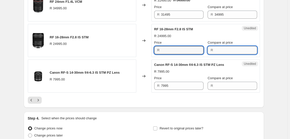
type input "24995"
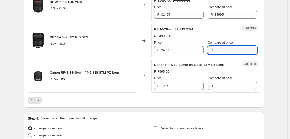
paste input "24995"
type input "24995"
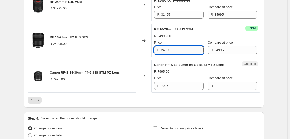
click at [183, 46] on input "24995" at bounding box center [182, 50] width 42 height 8
type input "22495"
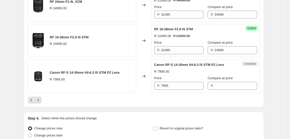
click at [77, 72] on span "Canon RF-S 14-30mm f/4-6.3 IS STM PZ Lens" at bounding box center [85, 73] width 70 height 4
click at [166, 88] on div "Unedited Canon RF-S 14-30mm f/4-6.3 IS STM PZ Lens R 7995.00 Price R 7995 Compa…" at bounding box center [205, 76] width 108 height 33
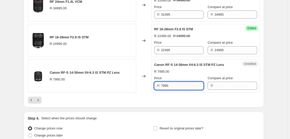
click at [170, 85] on input "7995" at bounding box center [182, 86] width 42 height 8
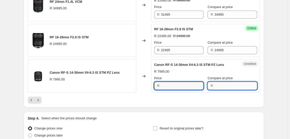
type input "7995"
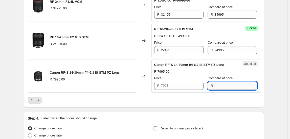
paste input "7995"
type input "7995"
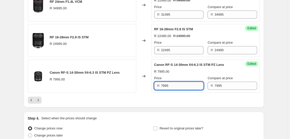
click at [185, 84] on input "7995" at bounding box center [182, 86] width 42 height 8
type input "7195"
click at [148, 99] on div at bounding box center [144, 100] width 232 height 7
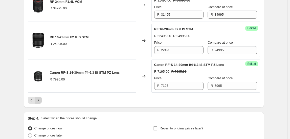
click at [40, 98] on icon "Next" at bounding box center [38, 100] width 5 height 5
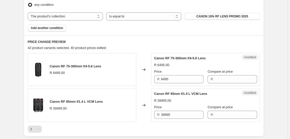
scroll to position [157, 0]
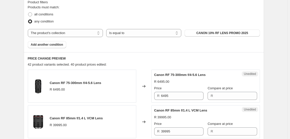
click at [74, 86] on div "Canon RF 75-300mm f/4-5.6 Lens R 6495.00" at bounding box center [76, 87] width 52 height 12
click at [75, 85] on div "Canon RF 75-300mm f/4-5.6 Lens R 6495.00" at bounding box center [76, 87] width 52 height 12
click at [76, 84] on span "Canon RF 75-300mm f/4-5.6 Lens" at bounding box center [76, 83] width 52 height 4
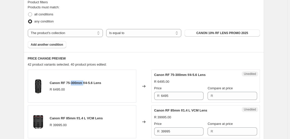
click at [76, 84] on span "Canon RF 75-300mm f/4-5.6 Lens" at bounding box center [76, 83] width 52 height 4
drag, startPoint x: 179, startPoint y: 101, endPoint x: 177, endPoint y: 95, distance: 5.5
click at [178, 100] on div "Unedited Canon RF 75-300mm f/4-5.6 Lens R 6495.00 Price R 6495 Compare at price…" at bounding box center [205, 86] width 108 height 33
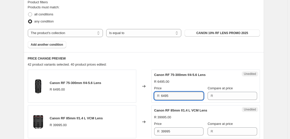
click at [177, 95] on input "6495" at bounding box center [182, 96] width 42 height 8
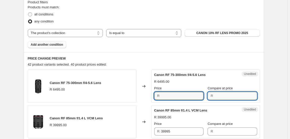
type input "6495"
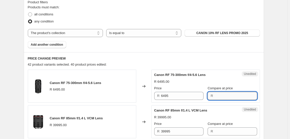
paste input "6495"
type input "6495"
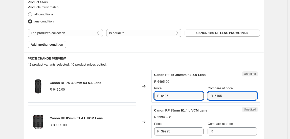
click at [191, 96] on input "6495" at bounding box center [182, 96] width 42 height 8
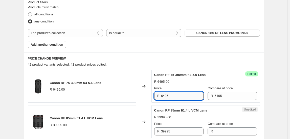
click at [191, 96] on input "6495" at bounding box center [182, 96] width 42 height 8
type input "5845"
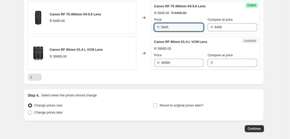
scroll to position [226, 0]
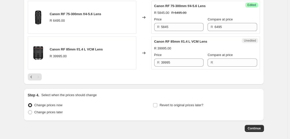
click at [79, 52] on div "Canon RF 85mm f/1.4 L VCM Lens R 39995.00" at bounding box center [76, 53] width 53 height 12
click at [80, 49] on span "Canon RF 85mm f/1.4 L VCM Lens" at bounding box center [76, 50] width 53 height 4
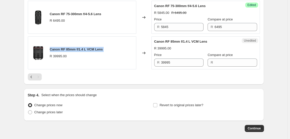
click at [80, 49] on span "Canon RF 85mm f/1.4 L VCM Lens" at bounding box center [76, 50] width 53 height 4
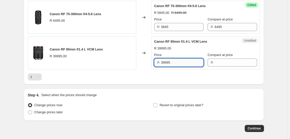
click at [187, 64] on input "39995" at bounding box center [182, 63] width 42 height 8
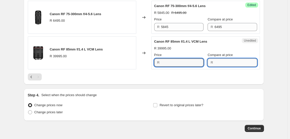
type input "39995"
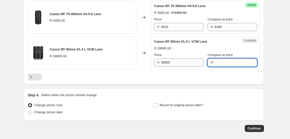
paste input "39995"
type input "39995"
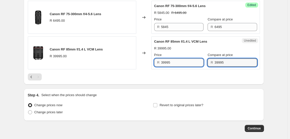
click at [196, 64] on input "39995" at bounding box center [182, 63] width 42 height 8
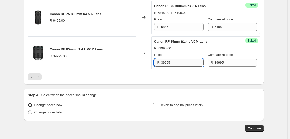
click at [196, 64] on input "39995" at bounding box center [182, 63] width 42 height 8
type input "35995"
click at [162, 79] on div at bounding box center [144, 77] width 232 height 7
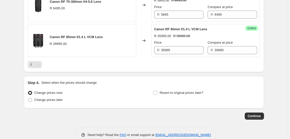
scroll to position [249, 0]
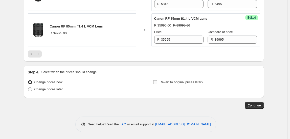
click at [157, 82] on input "Revert to original prices later?" at bounding box center [155, 82] width 4 height 4
checkbox input "true"
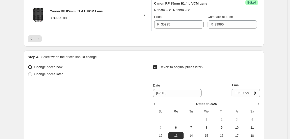
scroll to position [272, 0]
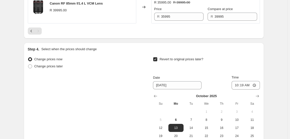
click at [254, 96] on div at bounding box center [206, 96] width 107 height 5
click at [256, 95] on icon "Show next month, November 2025" at bounding box center [257, 96] width 5 height 5
click at [178, 118] on span "3" at bounding box center [175, 120] width 11 height 4
type input "[DATE]"
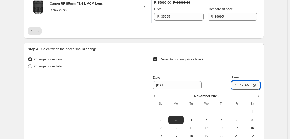
click at [235, 88] on input "10:19" at bounding box center [246, 85] width 28 height 9
type input "23:50"
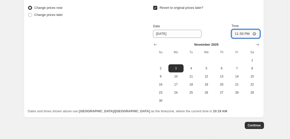
scroll to position [344, 0]
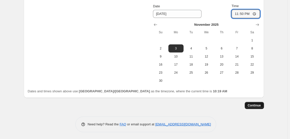
click at [254, 104] on span "Continue" at bounding box center [254, 106] width 13 height 4
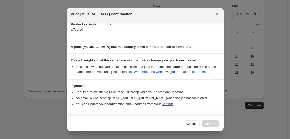
scroll to position [51, 0]
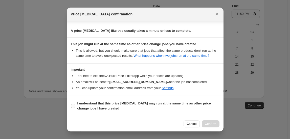
drag, startPoint x: 116, startPoint y: 103, endPoint x: 125, endPoint y: 104, distance: 9.2
click at [116, 103] on b "I understand that this price [MEDICAL_DATA] may run at the same time as other p…" at bounding box center [144, 106] width 134 height 9
click at [75, 104] on input "I understand that this price [MEDICAL_DATA] may run at the same time as other p…" at bounding box center [73, 106] width 4 height 4
checkbox input "true"
click at [211, 121] on button "Confirm" at bounding box center [211, 124] width 18 height 7
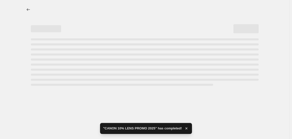
select select "collection"
